Goal: Find specific page/section: Find specific page/section

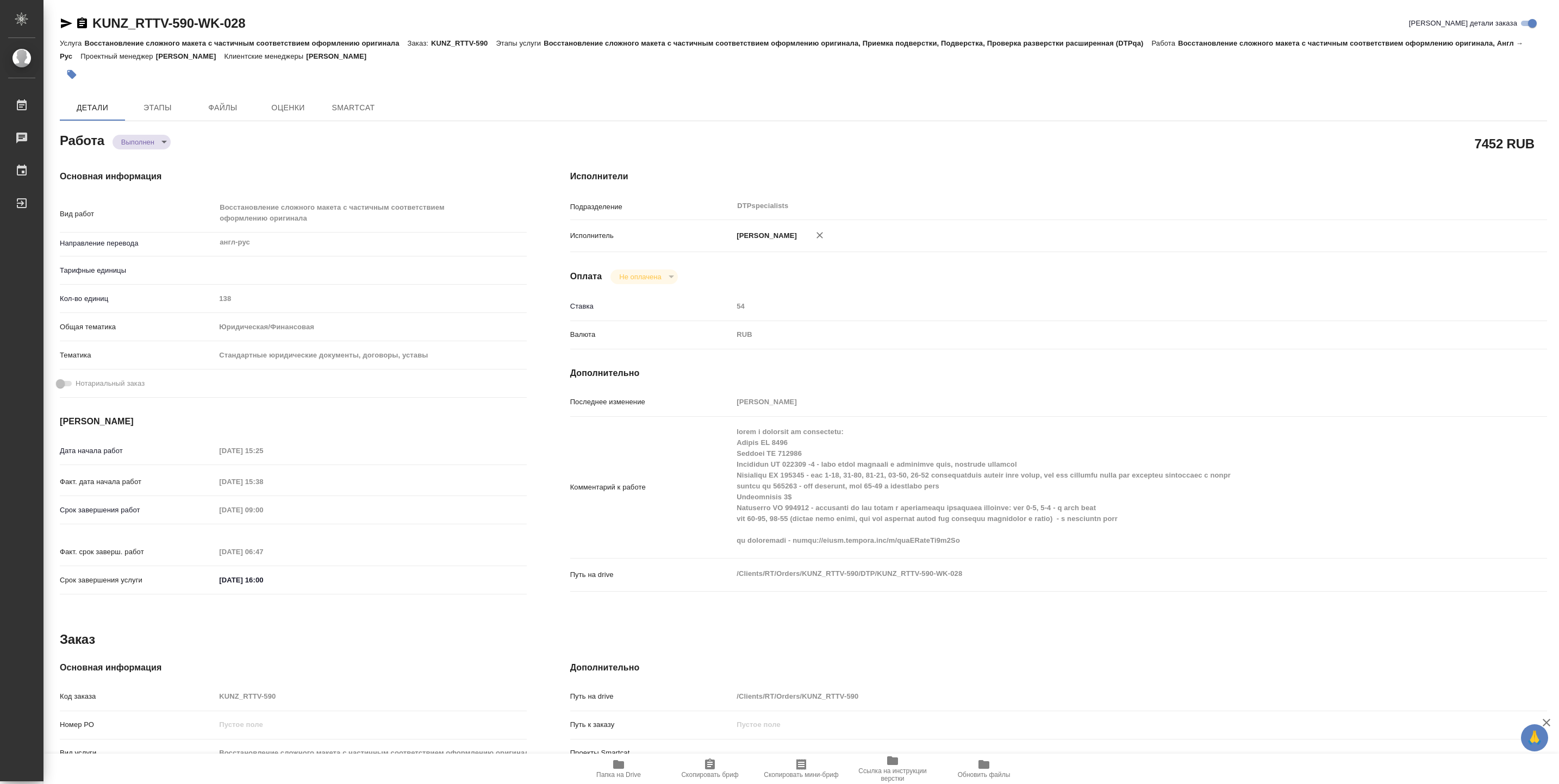
type textarea "x"
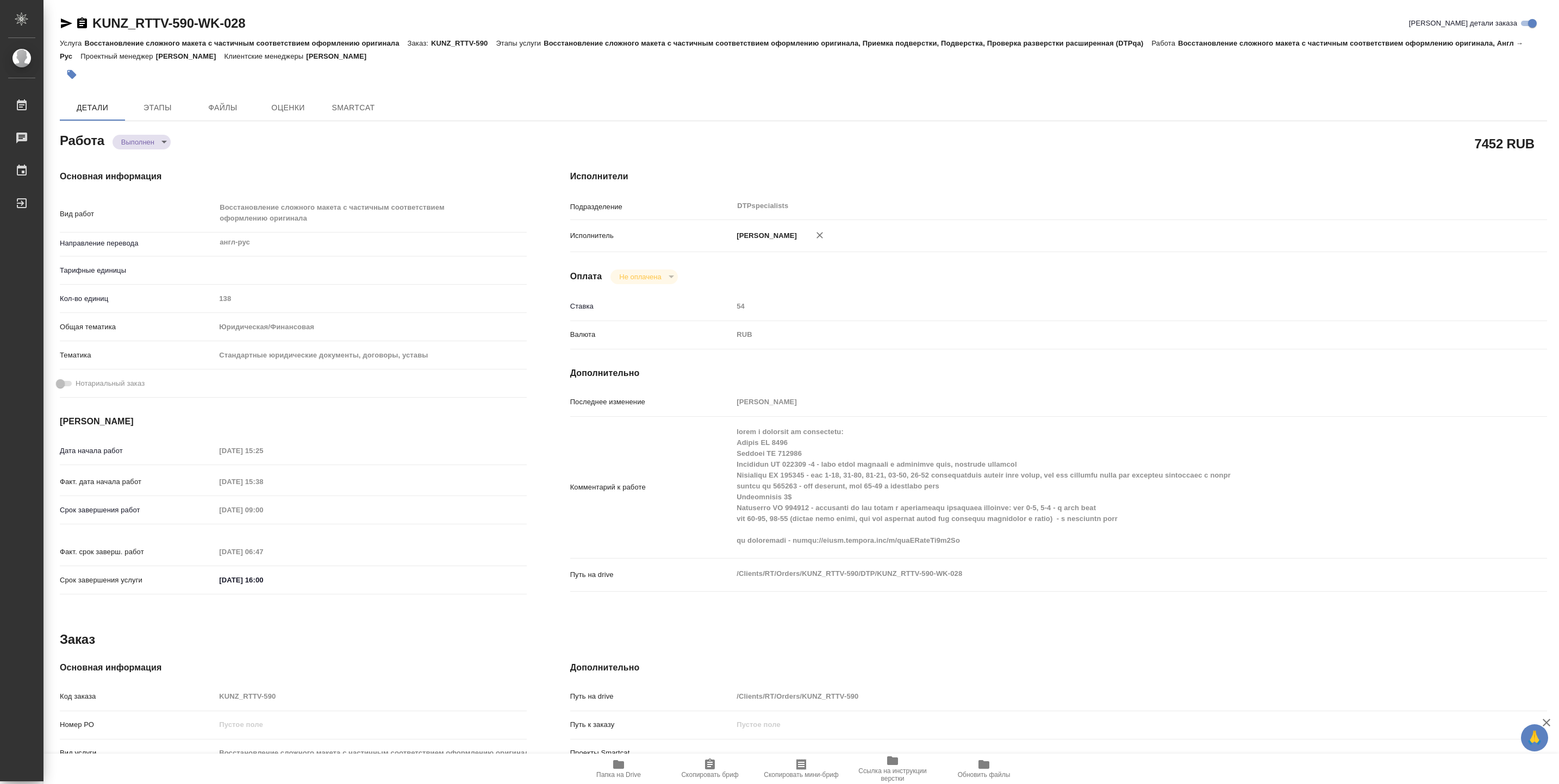
type textarea "x"
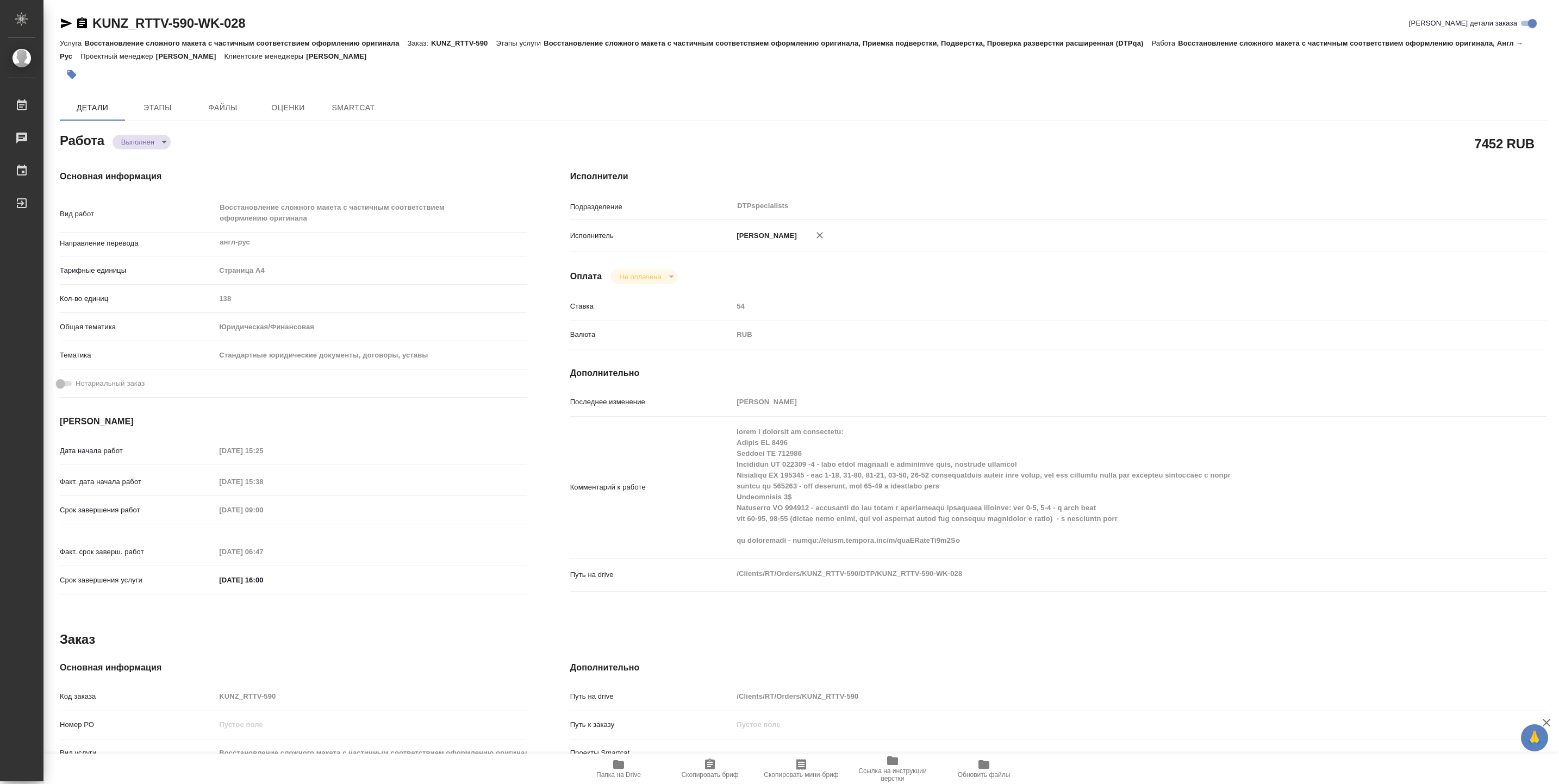
type textarea "x"
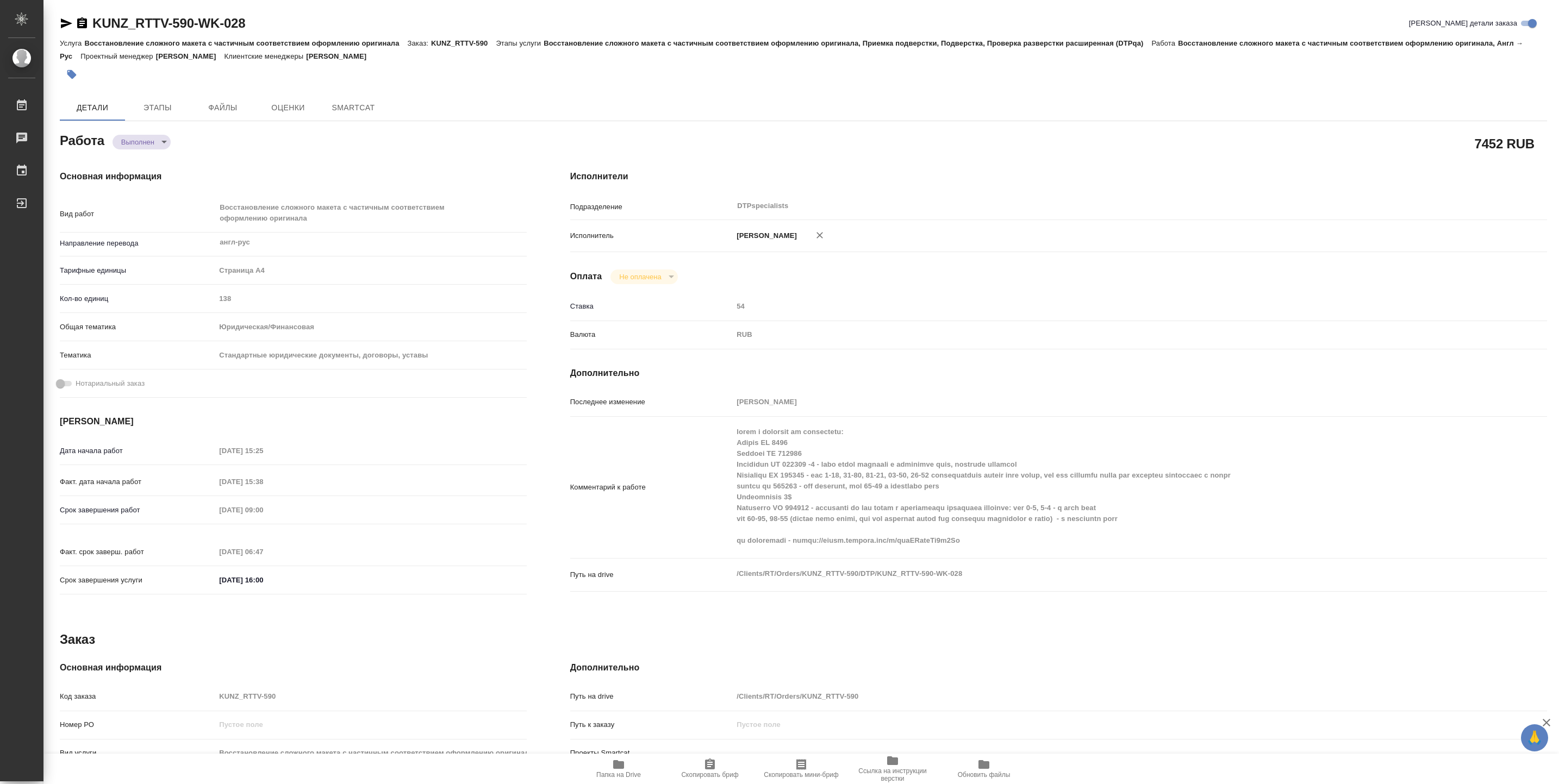
type textarea "x"
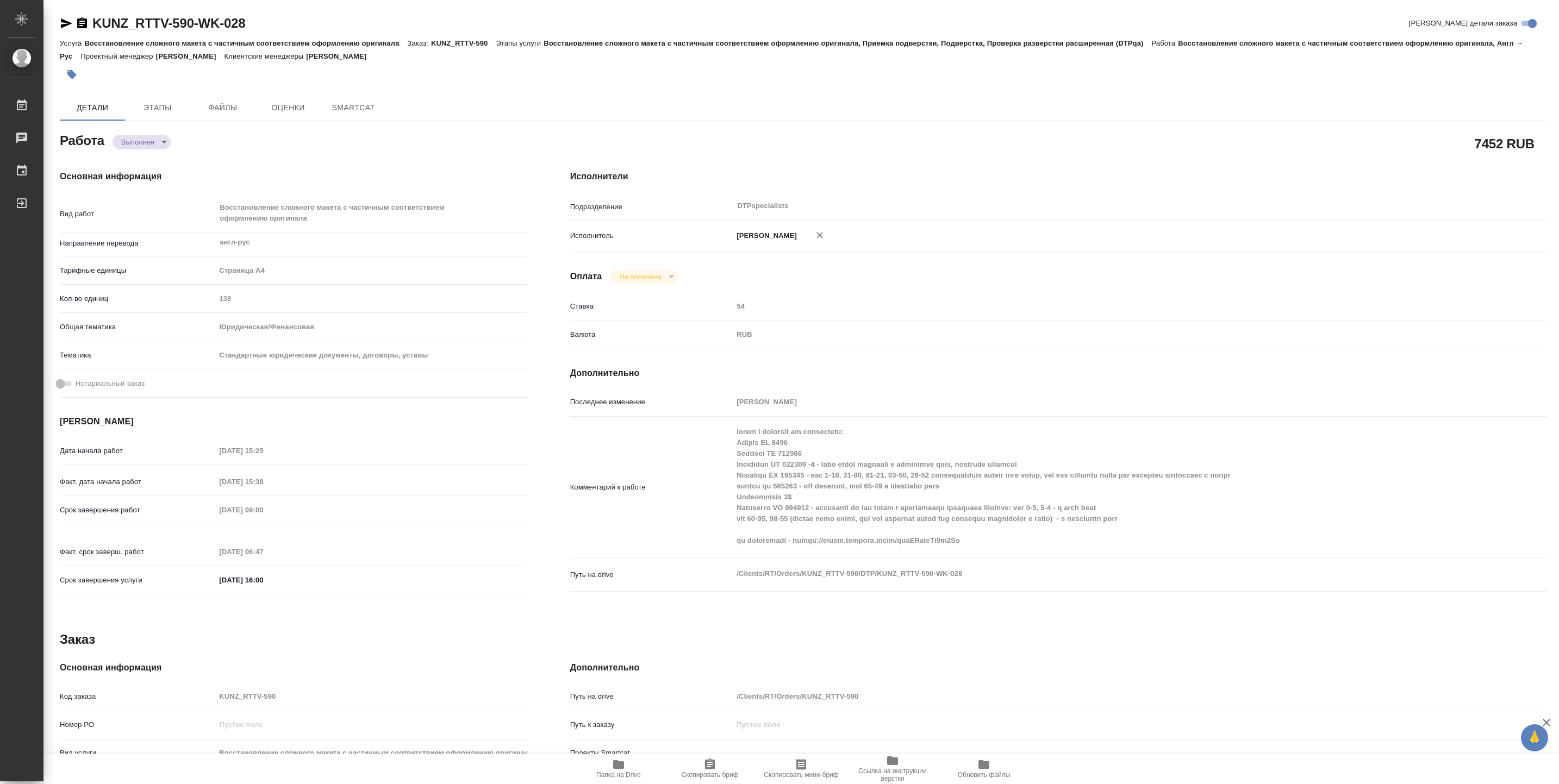
type textarea "x"
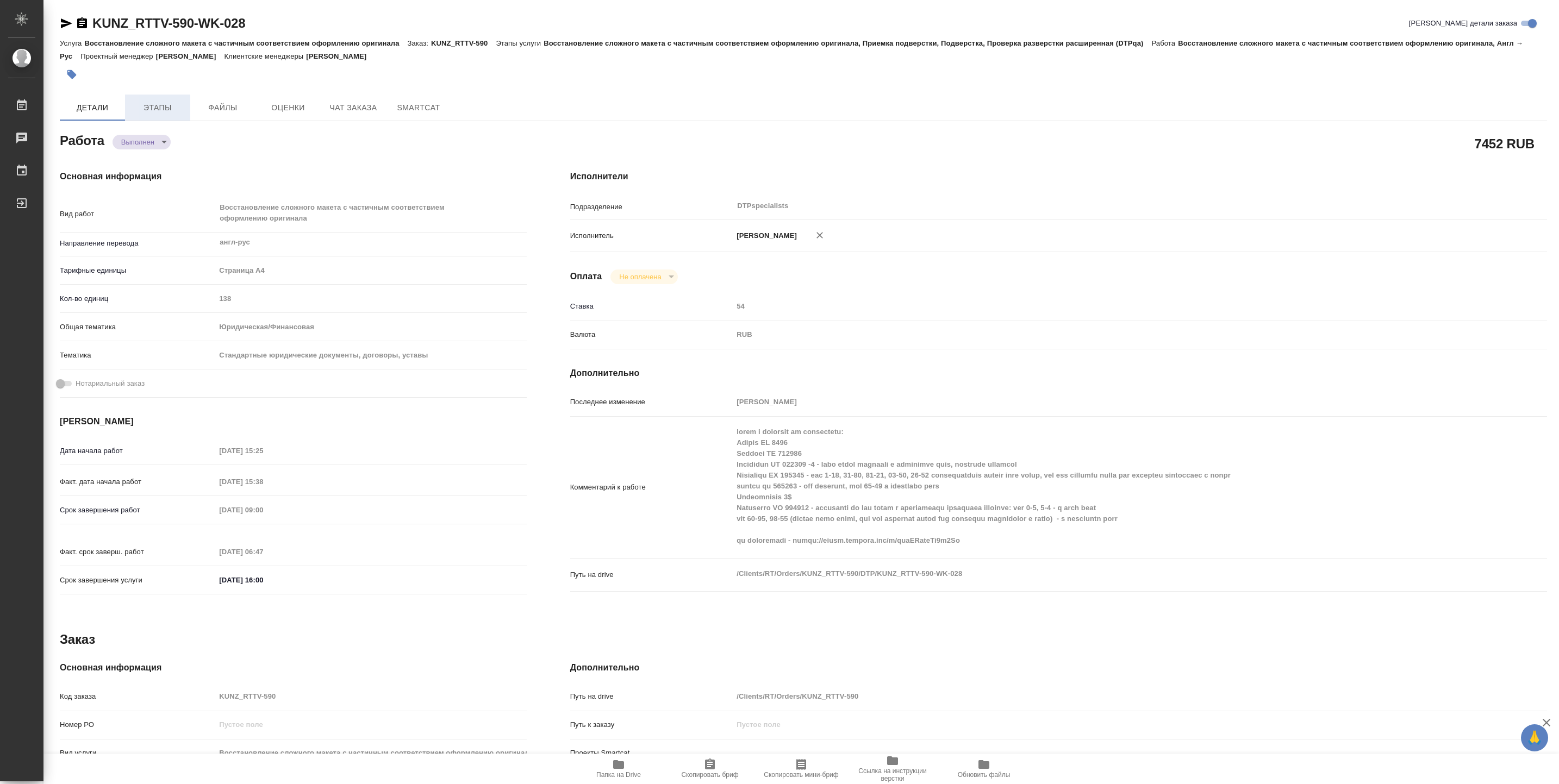
type textarea "x"
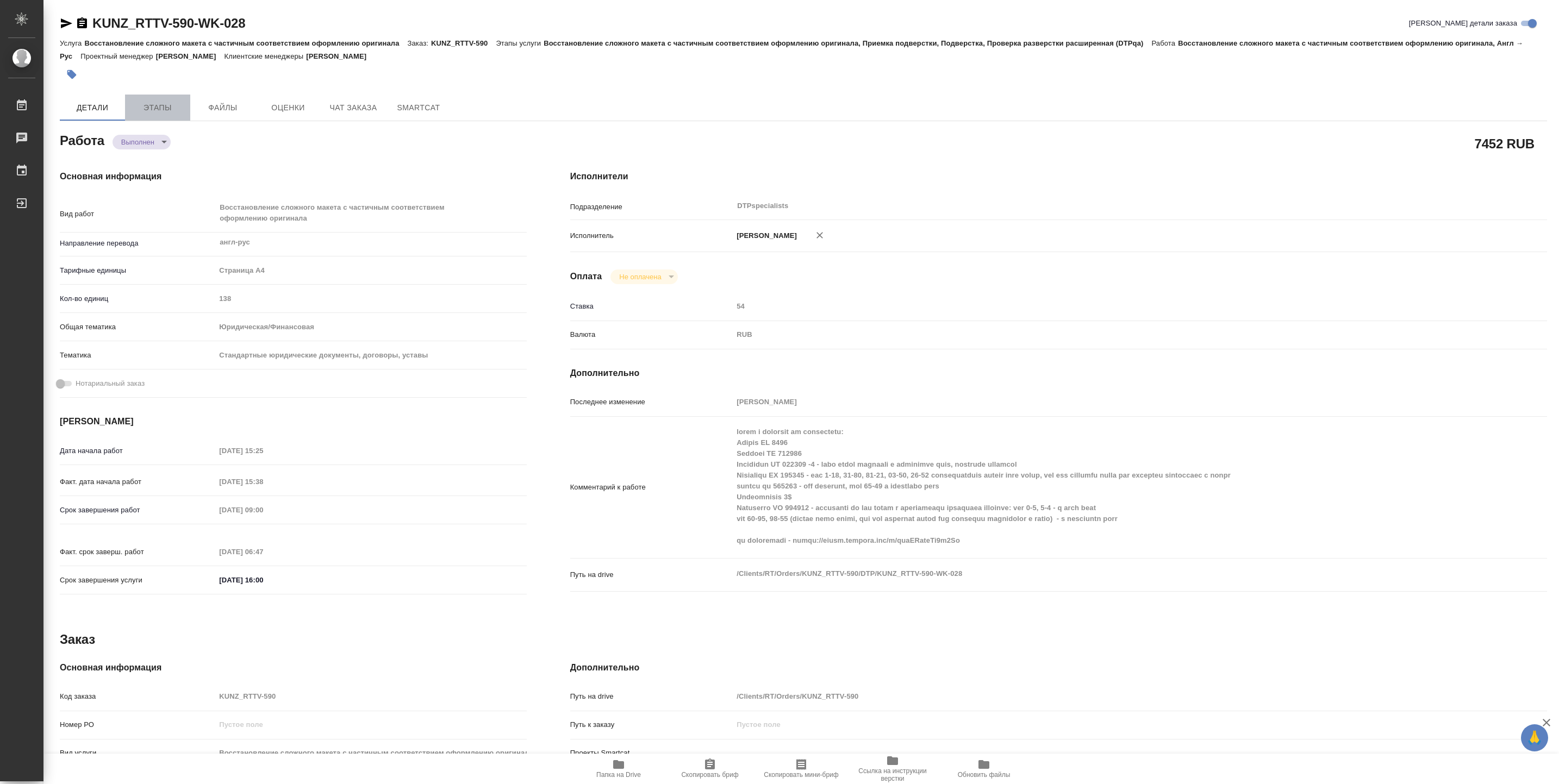
click at [183, 103] on span "Этапы" at bounding box center [157, 108] width 52 height 14
type textarea "x"
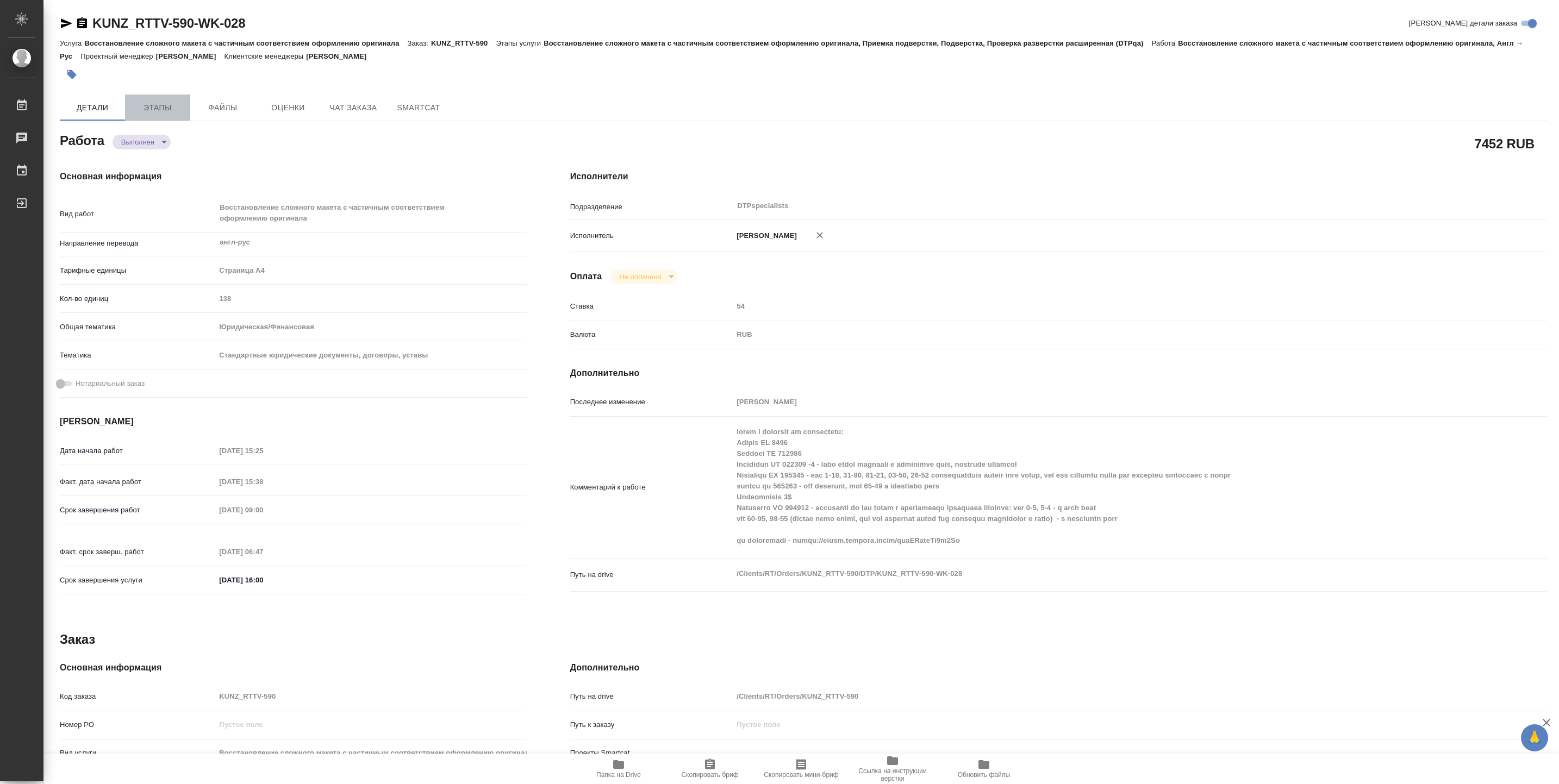
type textarea "x"
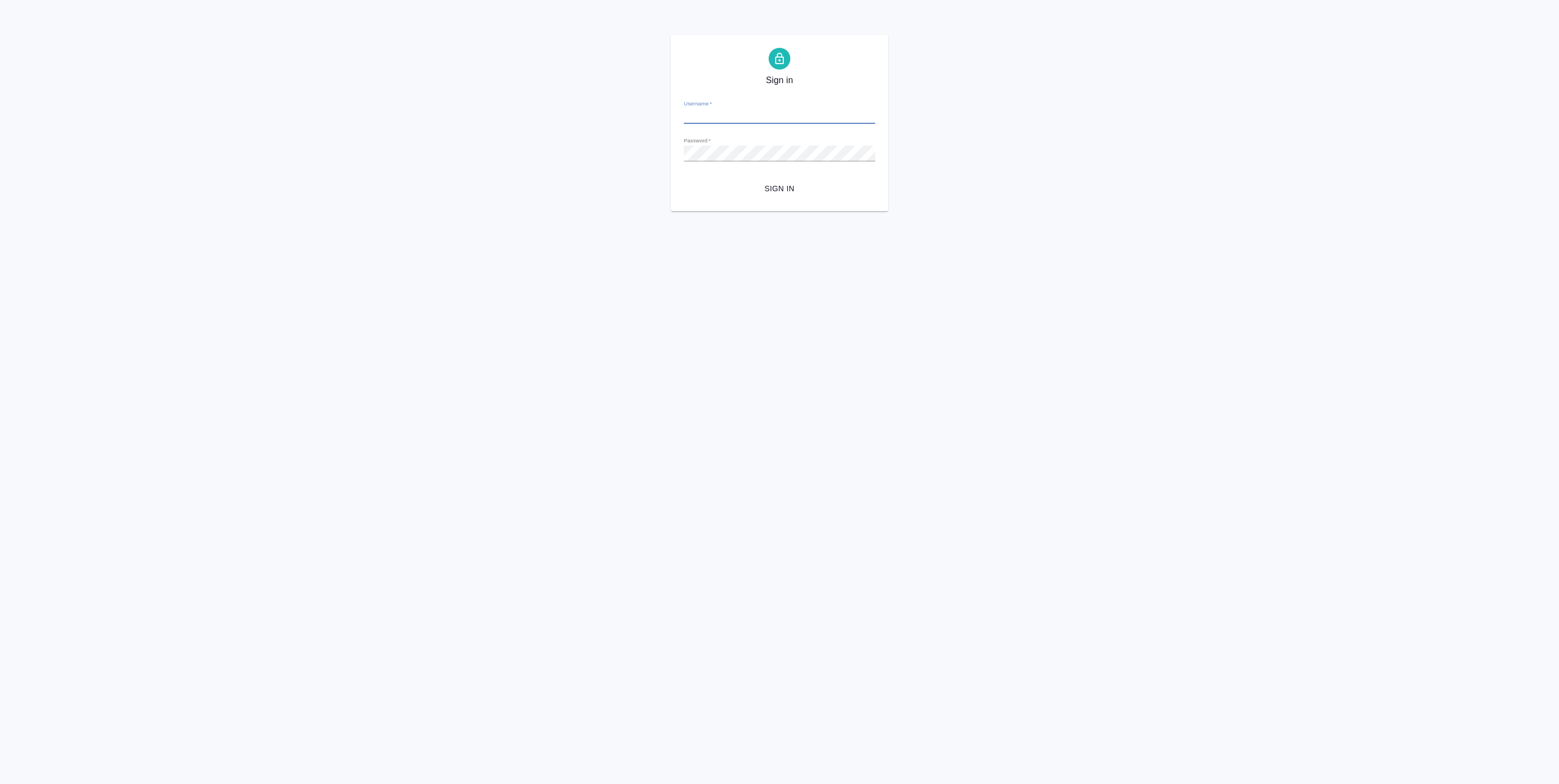
type input "[EMAIL_ADDRESS][DOMAIN_NAME]"
click at [797, 187] on span "Sign in" at bounding box center [780, 189] width 174 height 14
type input "[EMAIL_ADDRESS][DOMAIN_NAME]"
click at [756, 184] on span "Sign in" at bounding box center [780, 189] width 174 height 14
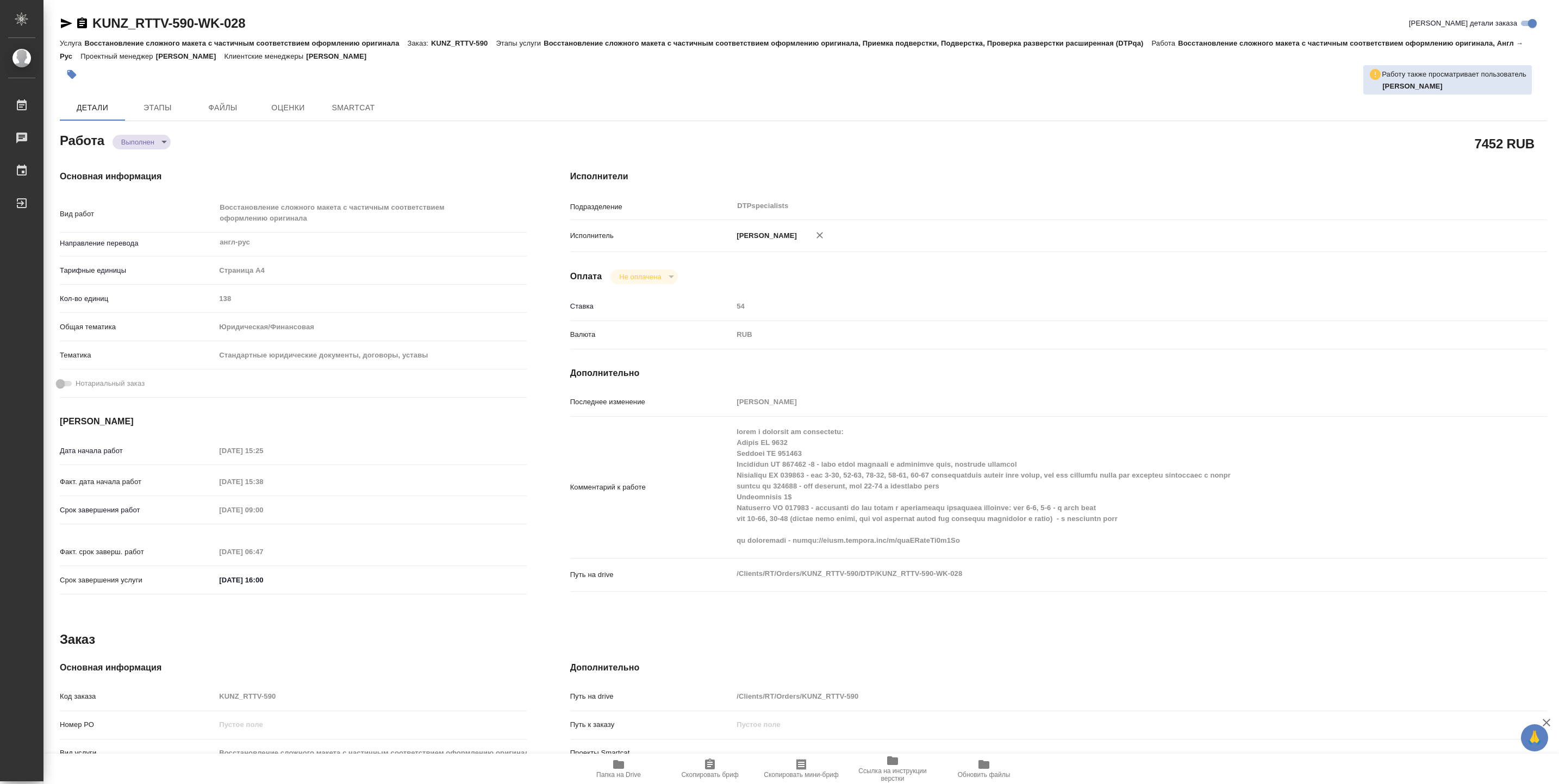
type textarea "x"
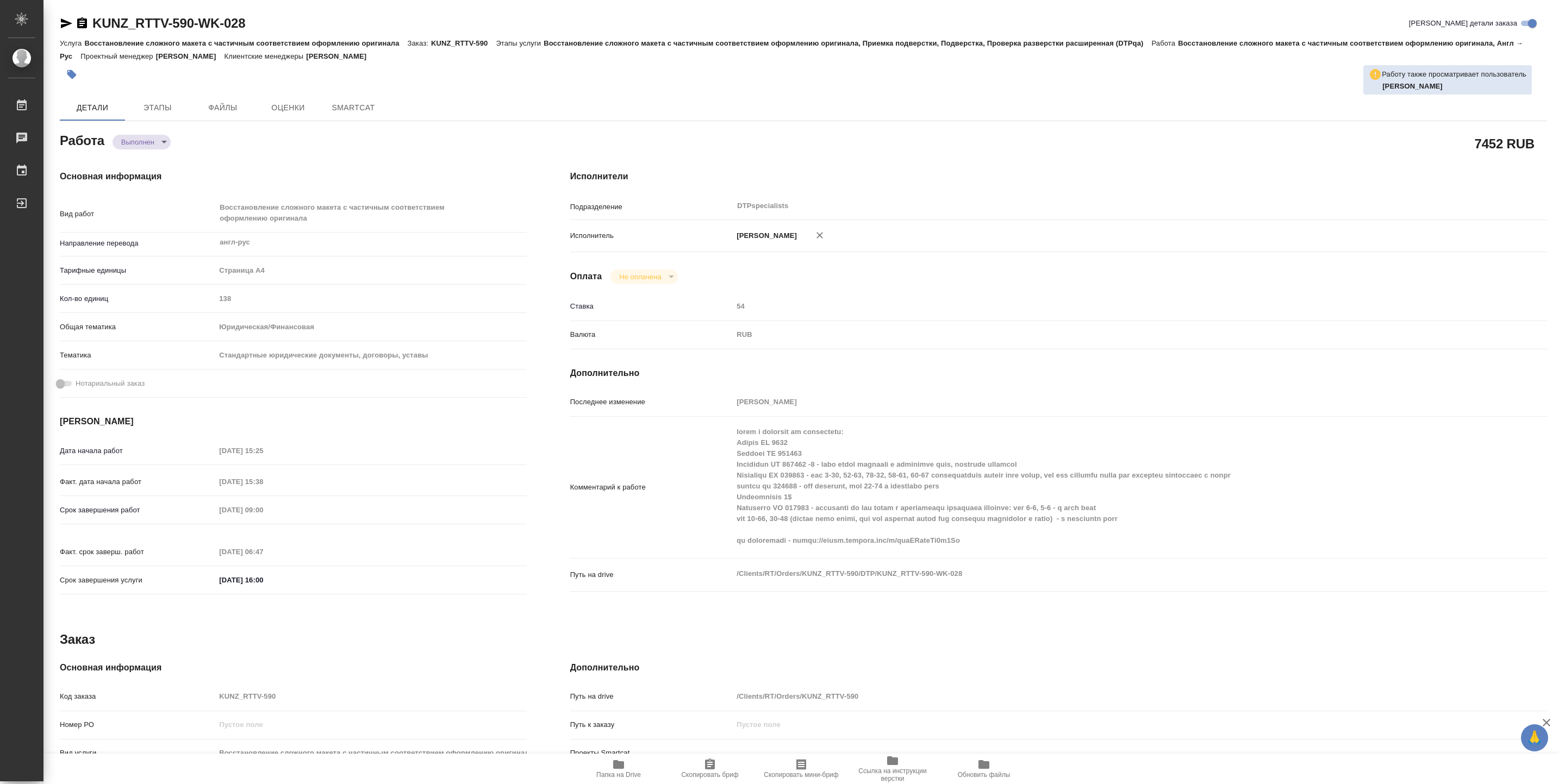
type textarea "x"
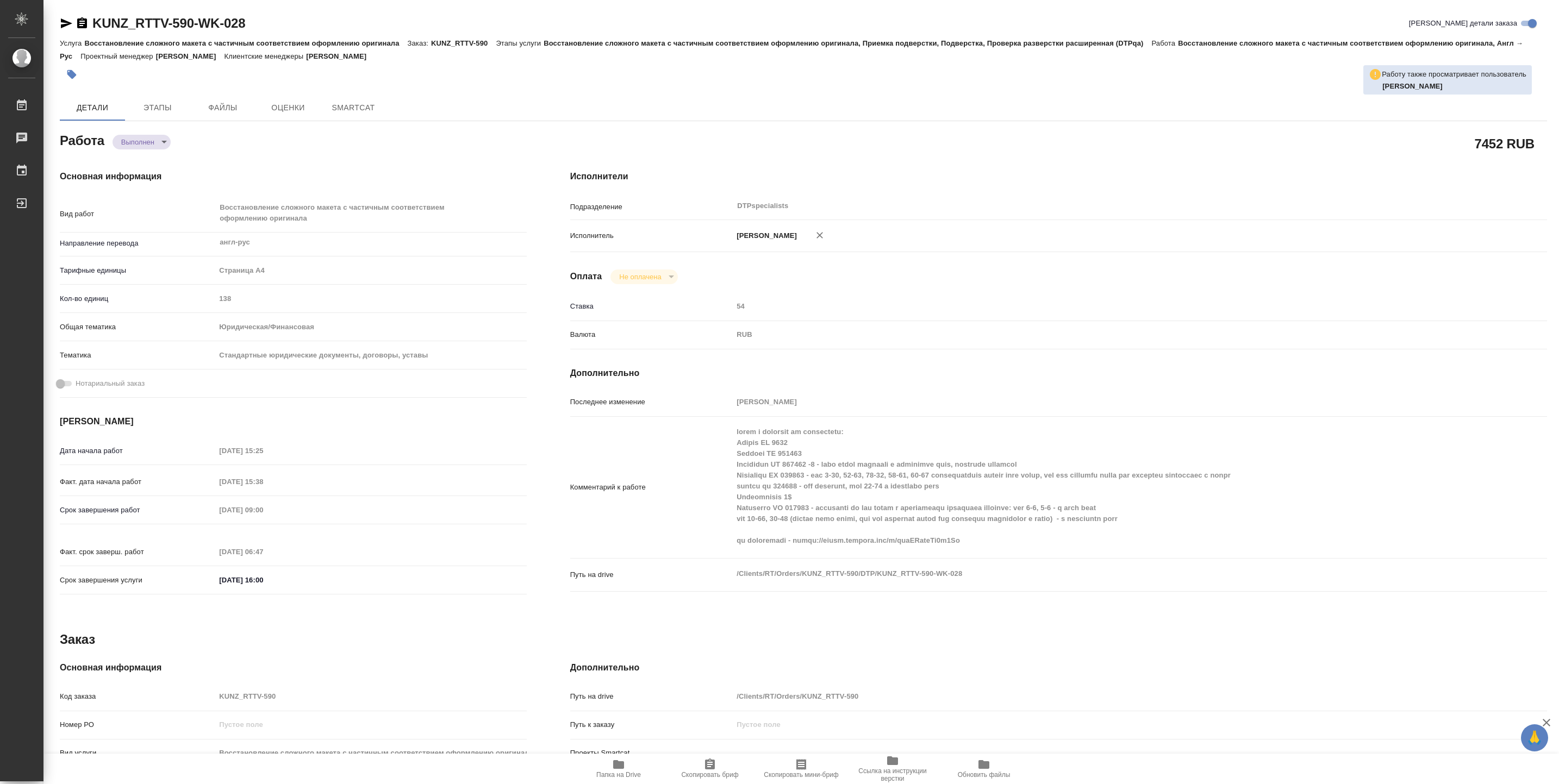
type textarea "x"
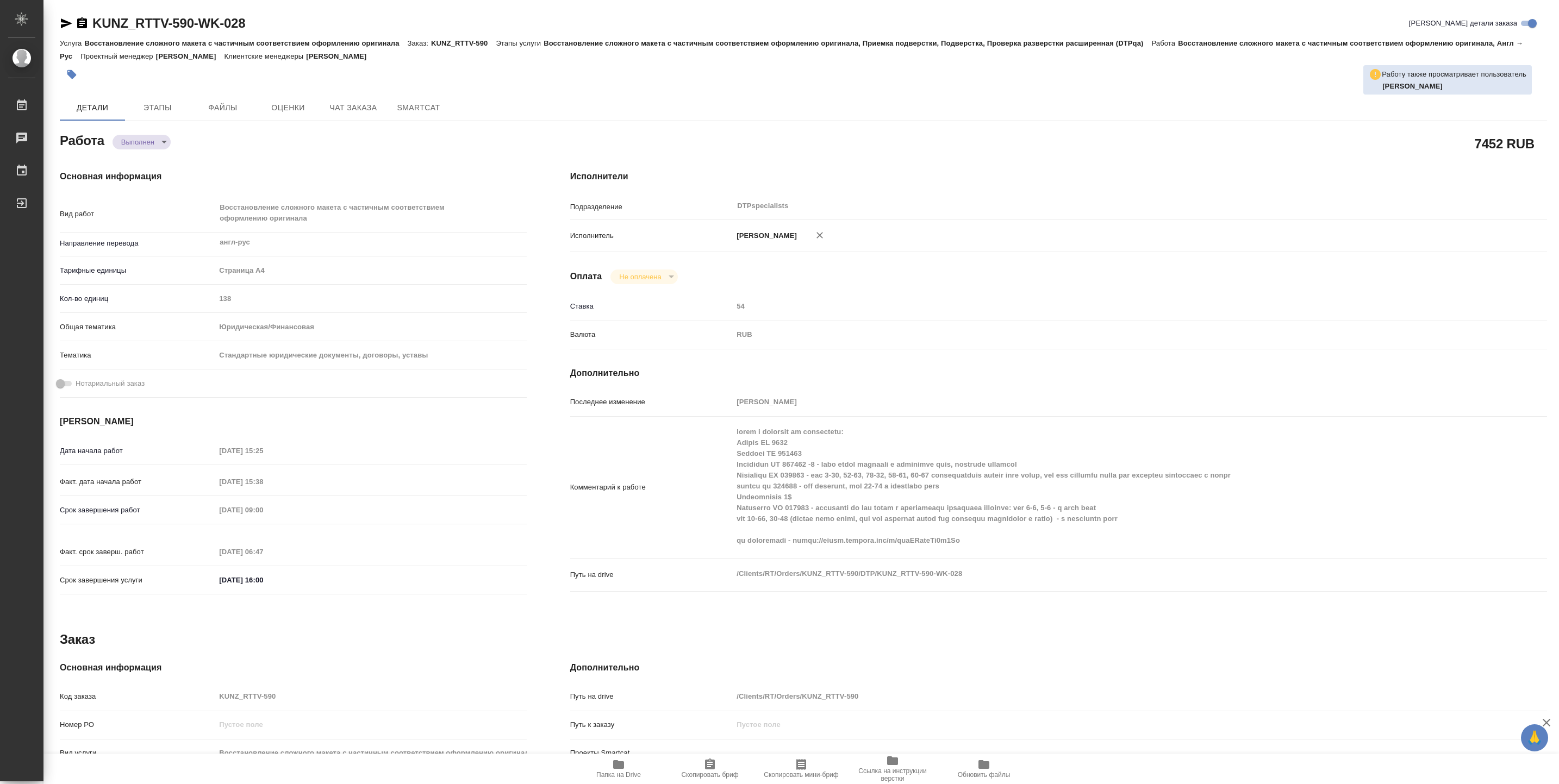
type textarea "x"
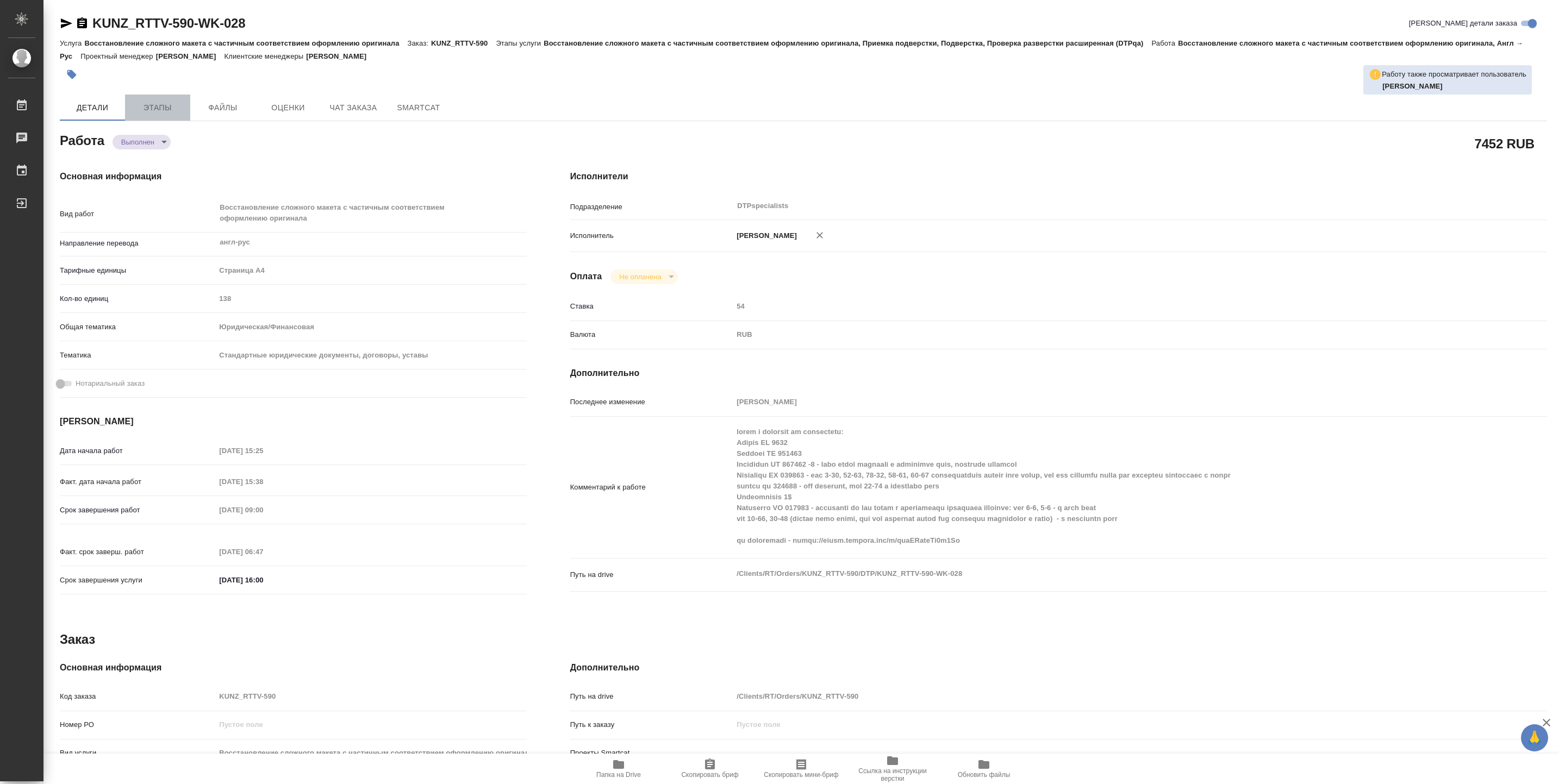
type textarea "x"
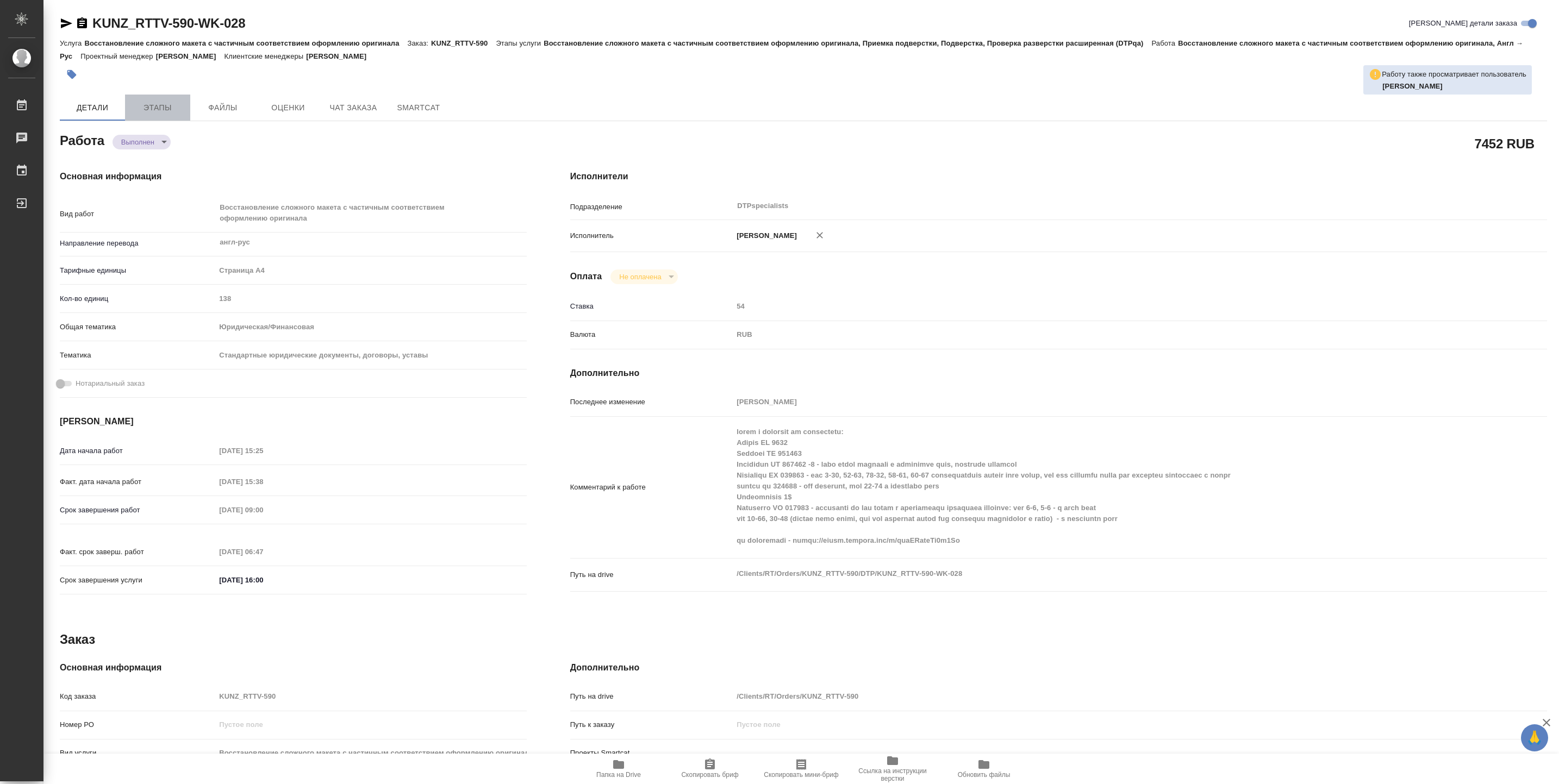
click at [169, 100] on button "Этапы" at bounding box center [157, 108] width 65 height 26
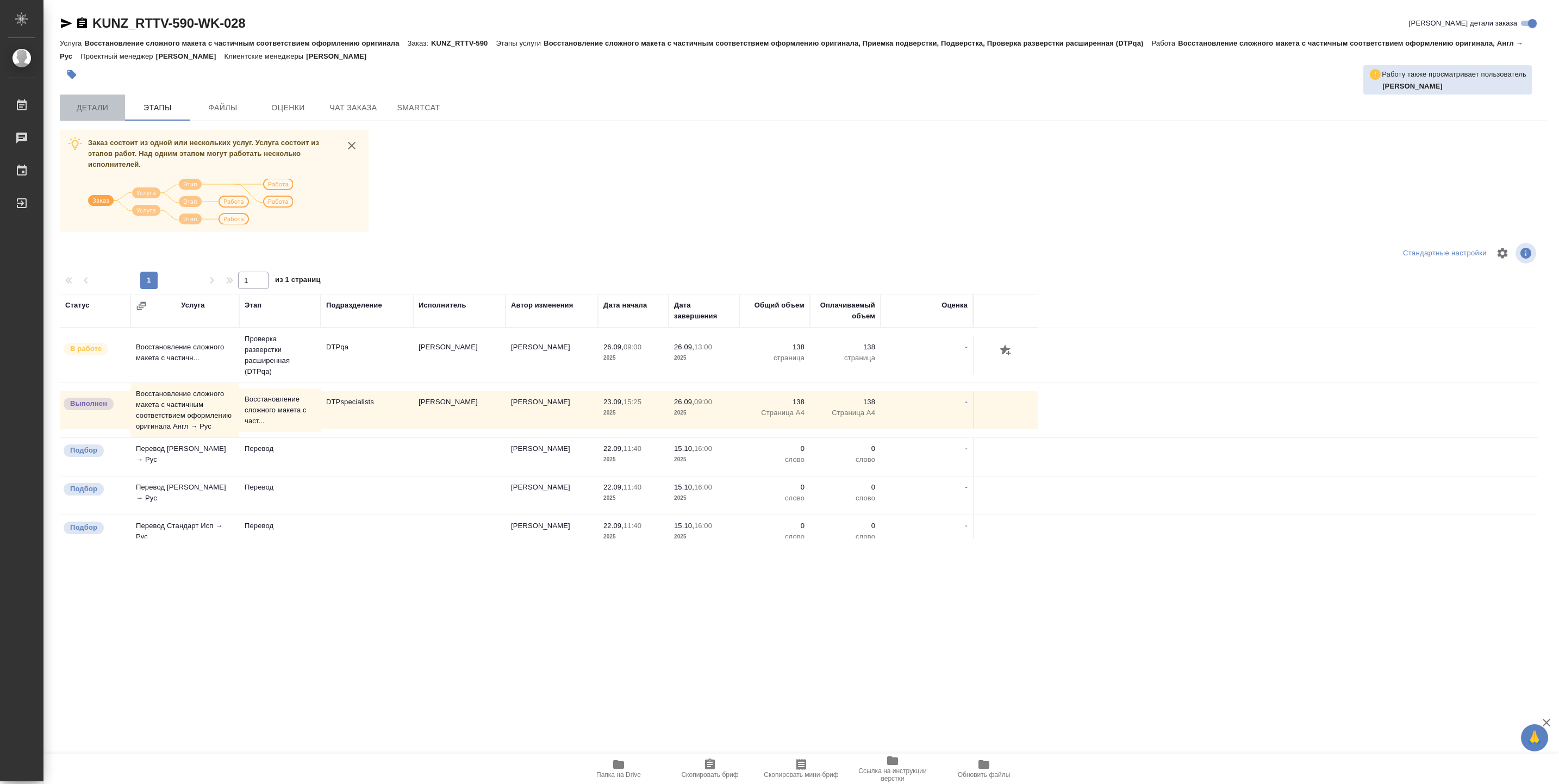
click at [77, 110] on span "Детали" at bounding box center [93, 108] width 52 height 14
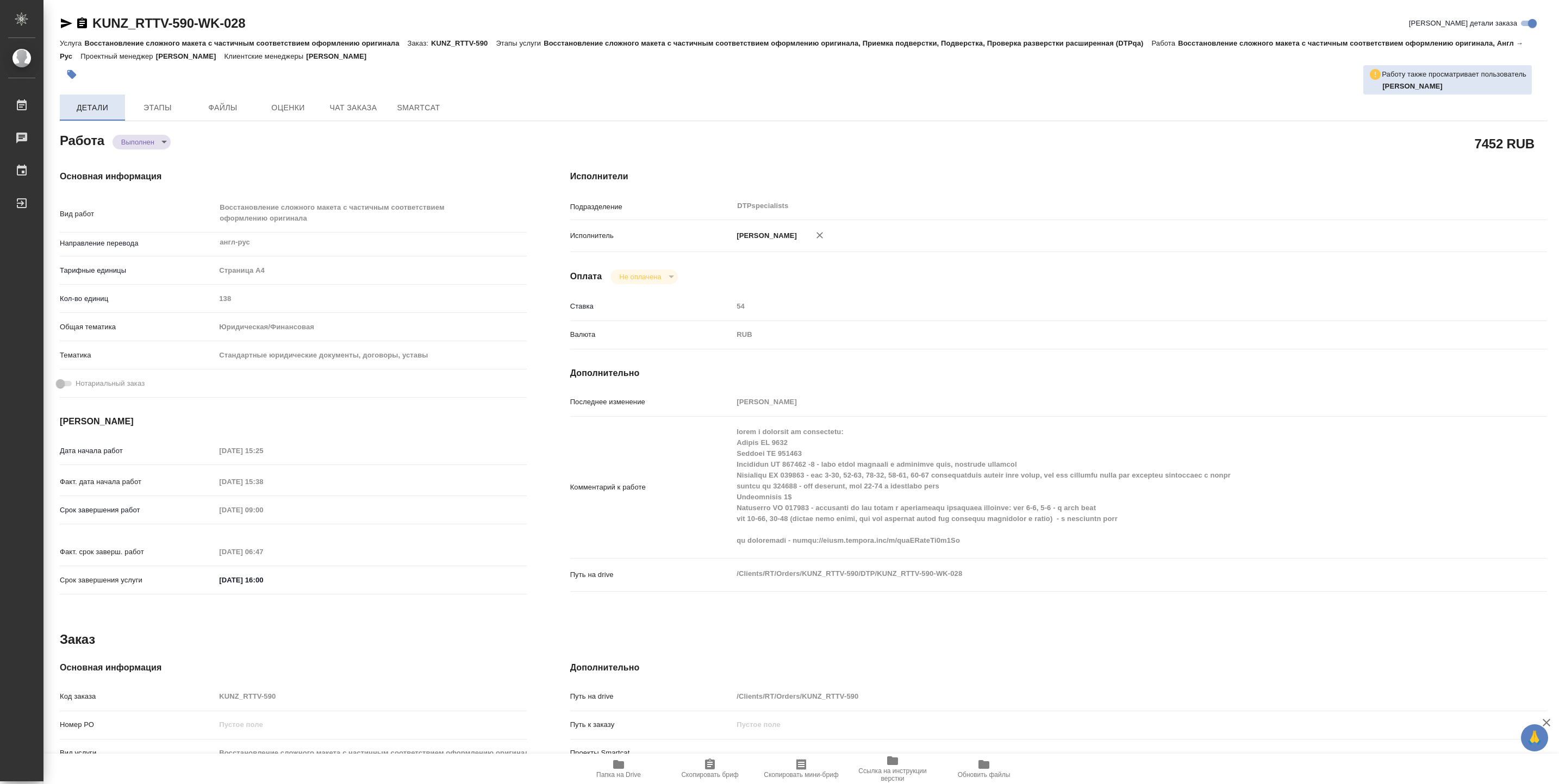
type textarea "x"
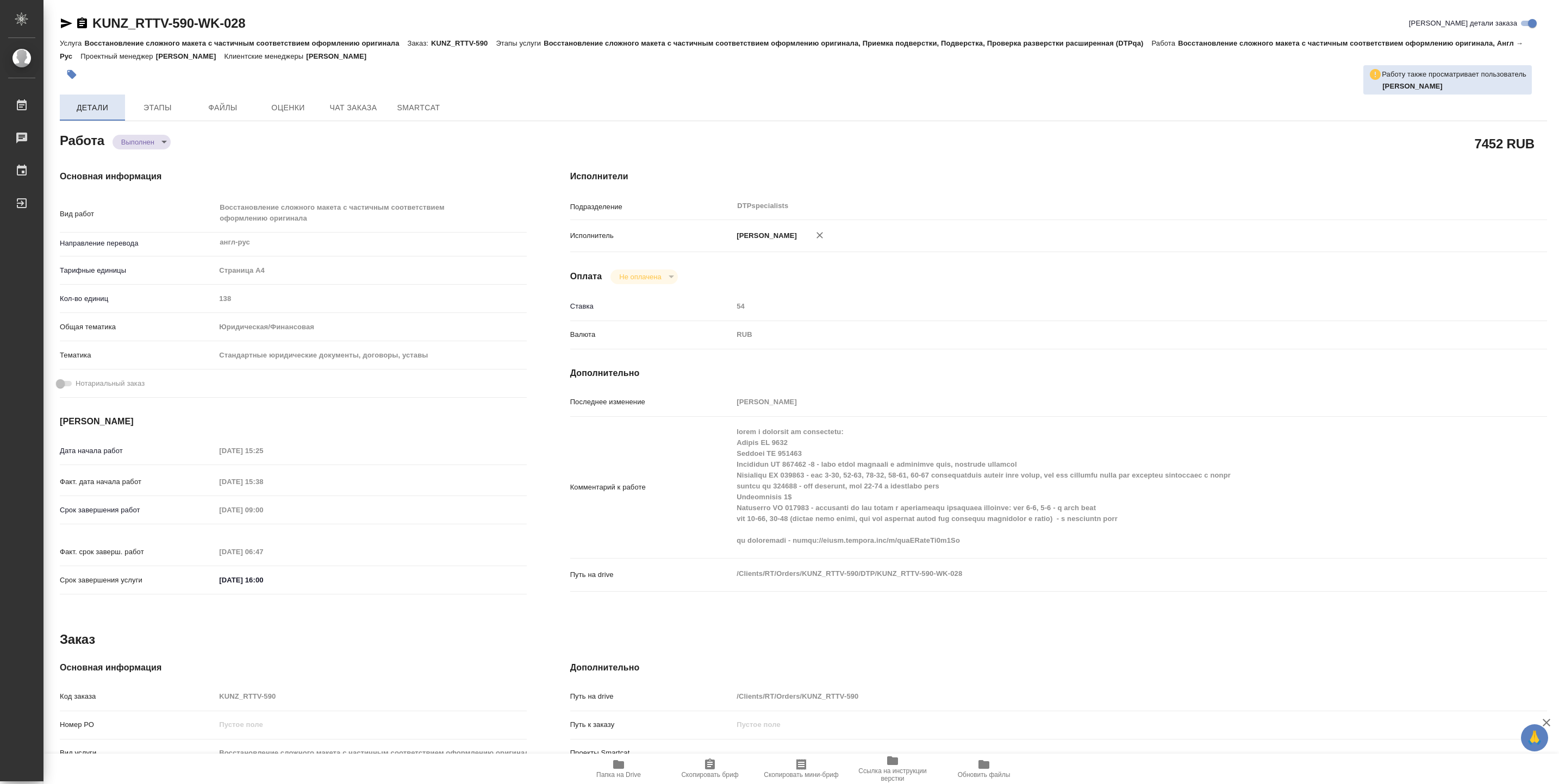
type textarea "x"
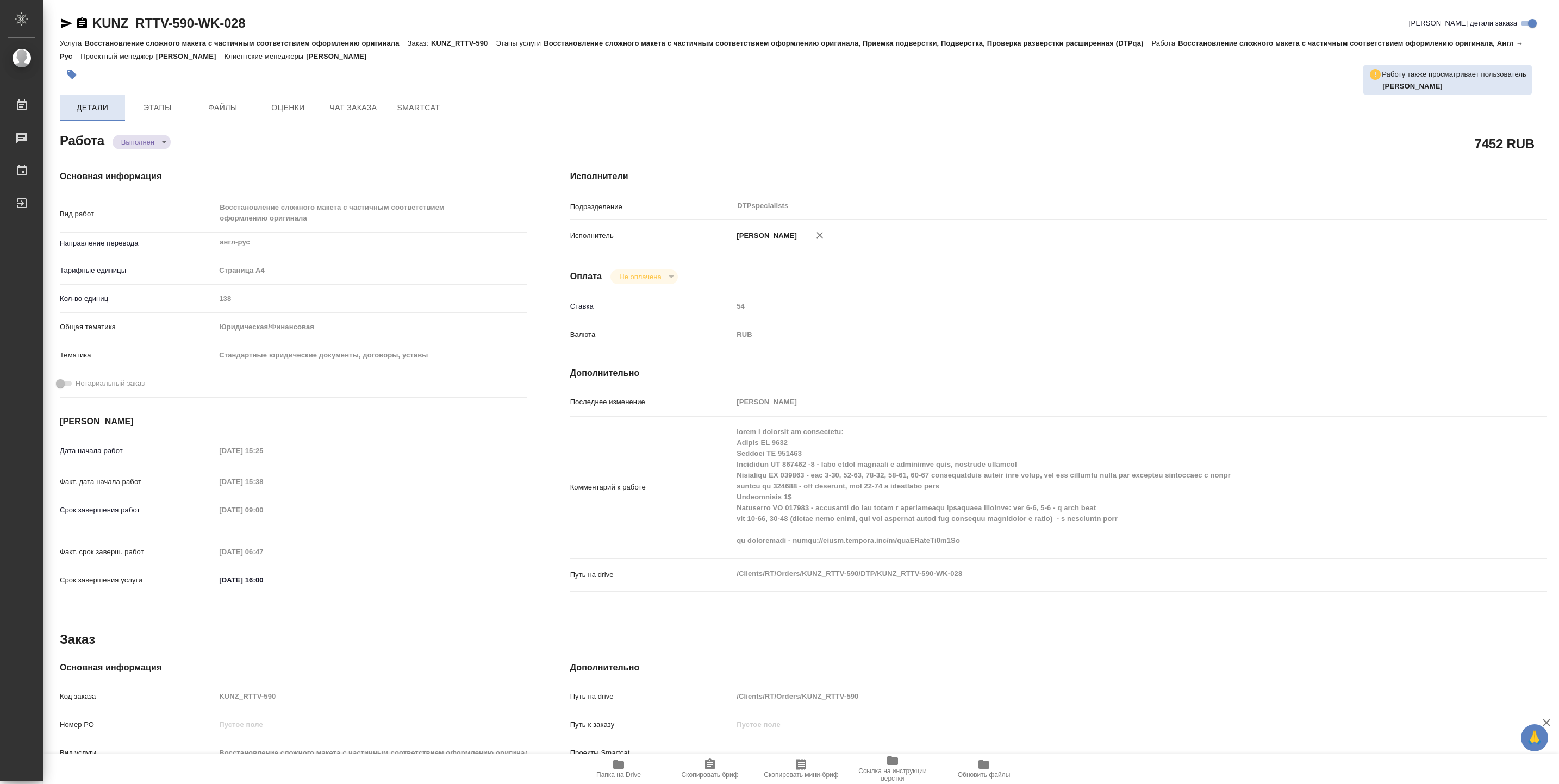
type textarea "x"
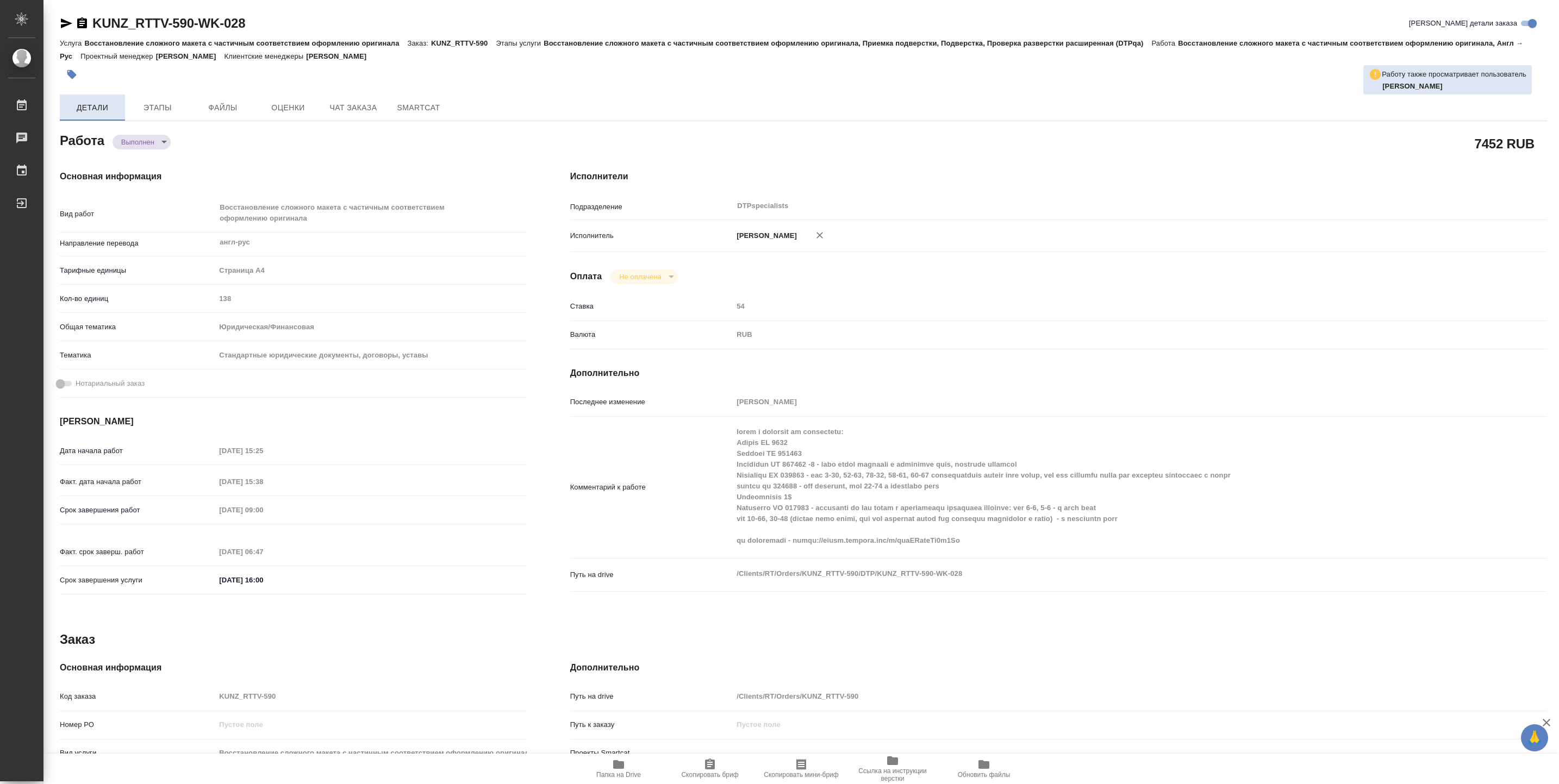
type textarea "x"
